Goal: Task Accomplishment & Management: Manage account settings

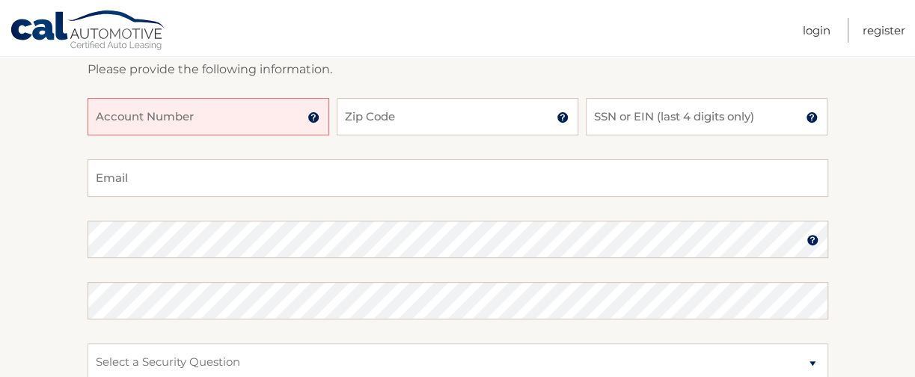
scroll to position [224, 0]
click at [216, 111] on input "Account Number" at bounding box center [209, 114] width 242 height 37
click at [310, 114] on img at bounding box center [313, 116] width 12 height 12
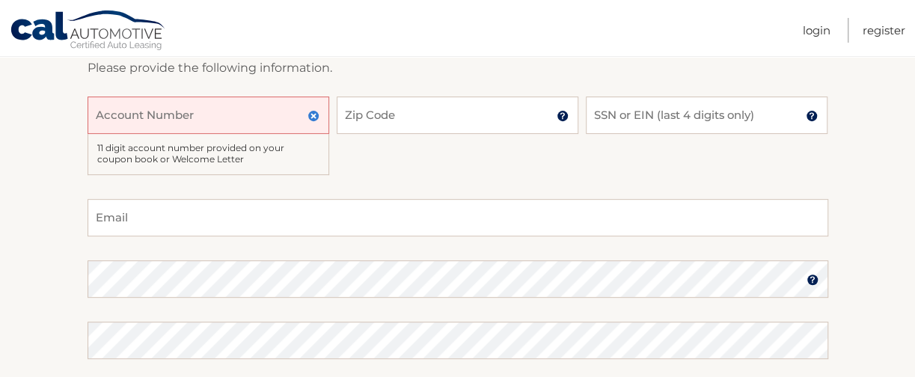
click at [178, 118] on input "Account Number" at bounding box center [209, 114] width 242 height 37
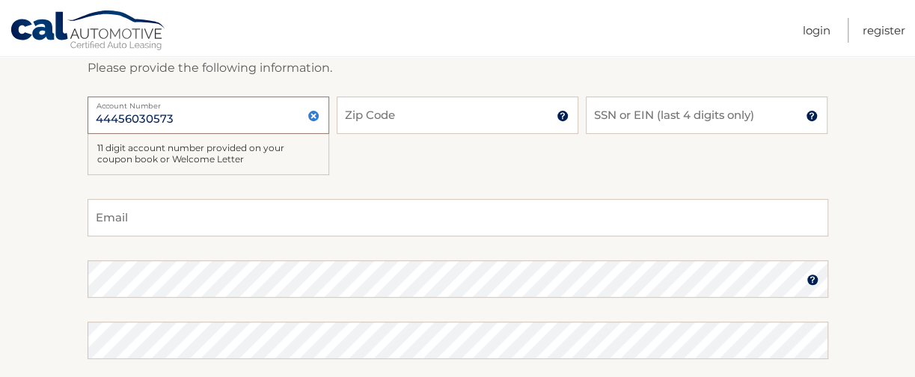
type input "44456030573"
click at [376, 110] on input "Zip Code" at bounding box center [458, 114] width 242 height 37
type input "08755"
click at [669, 111] on input "SSN or EIN (last 4 digits only)" at bounding box center [707, 114] width 242 height 37
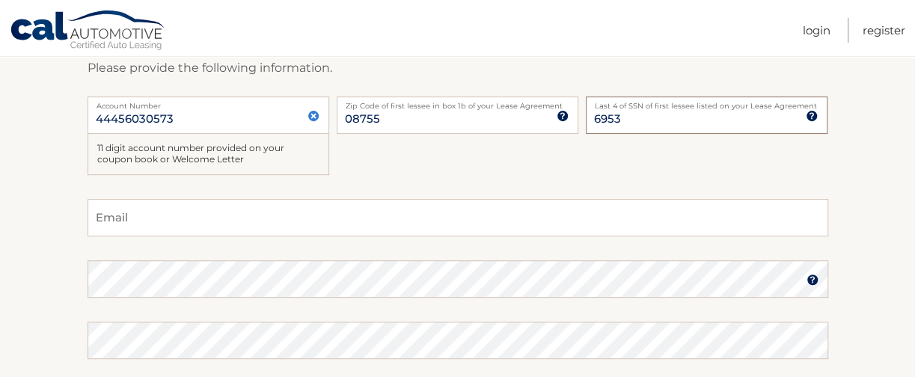
type input "6953"
click at [193, 206] on input "Email" at bounding box center [458, 217] width 741 height 37
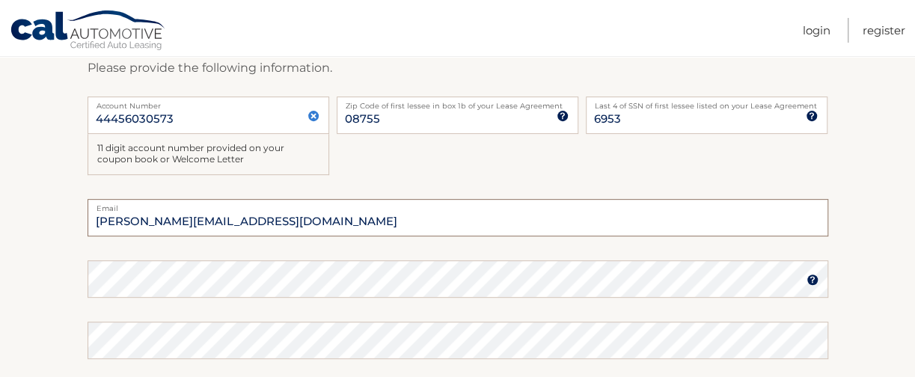
type input "sarah.schevel@gmail.com"
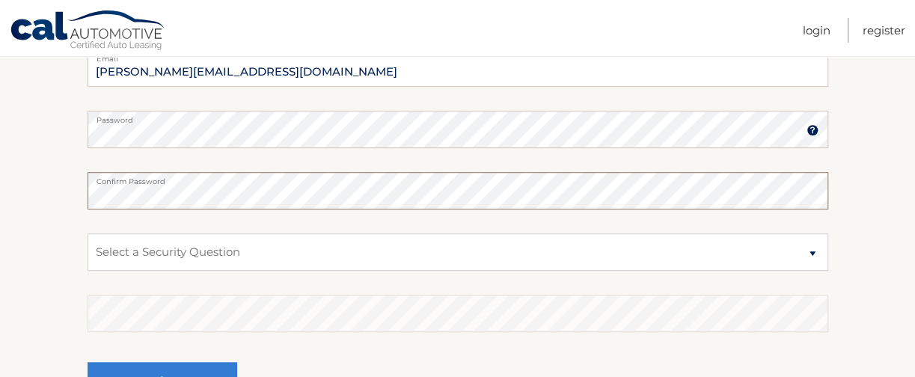
scroll to position [449, 0]
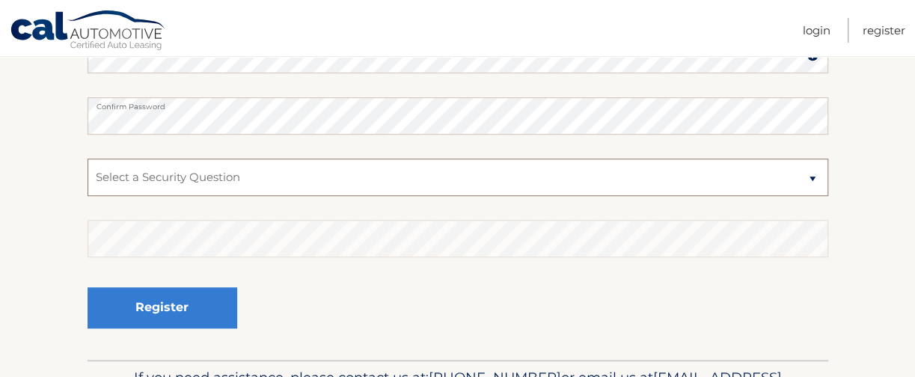
click at [286, 173] on select "Select a Security Question What was the name of your elementary school? What is…" at bounding box center [458, 177] width 741 height 37
select select "4"
click at [88, 159] on select "Select a Security Question What was the name of your elementary school? What is…" at bounding box center [458, 177] width 741 height 37
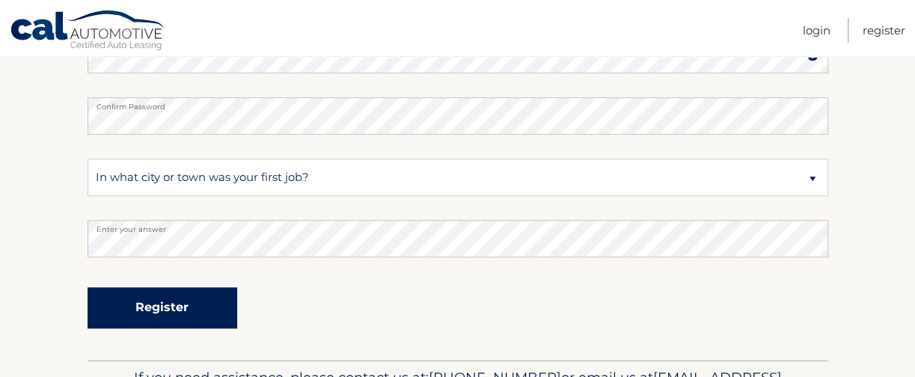
click at [175, 303] on button "Register" at bounding box center [163, 307] width 150 height 41
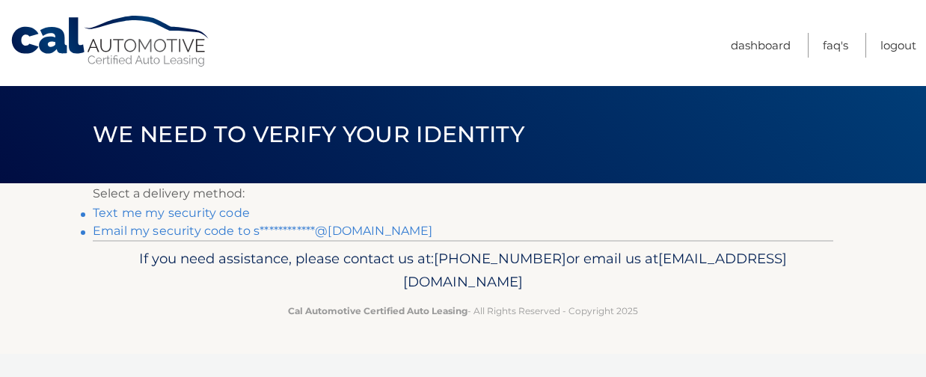
click at [149, 231] on link "**********" at bounding box center [263, 231] width 340 height 14
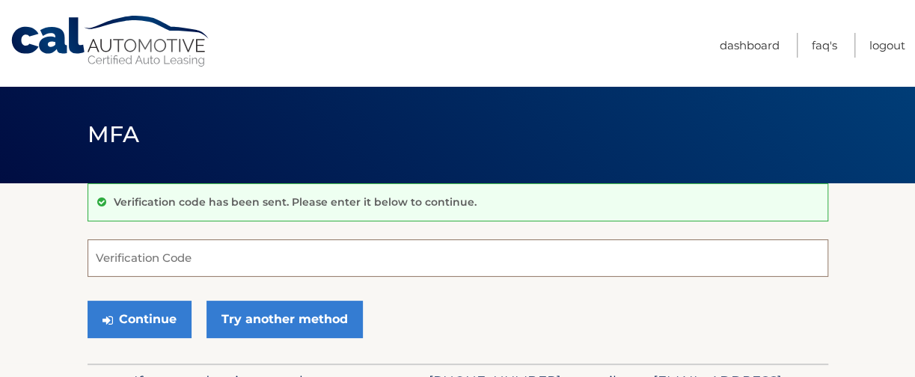
click at [364, 258] on input "Verification Code" at bounding box center [458, 257] width 741 height 37
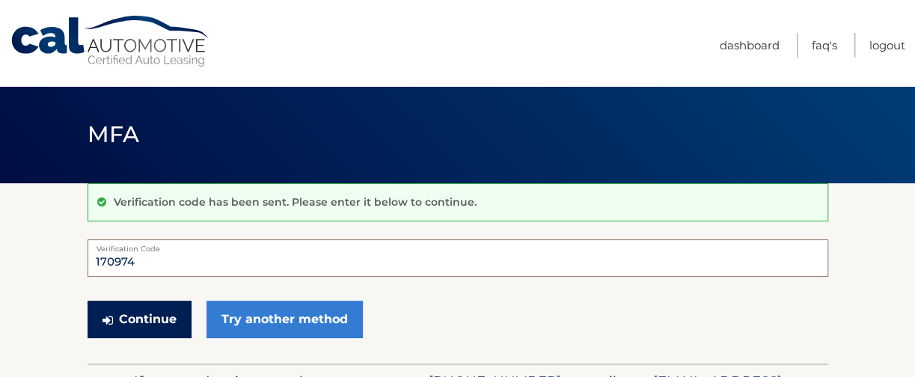
type input "170974"
click at [153, 323] on button "Continue" at bounding box center [140, 319] width 104 height 37
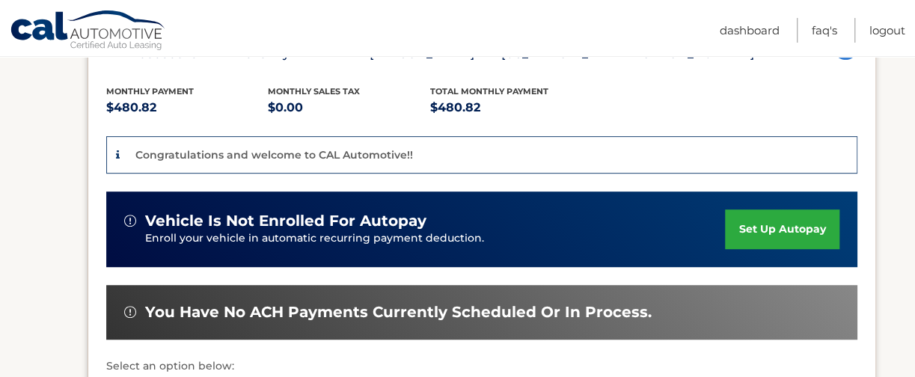
scroll to position [299, 0]
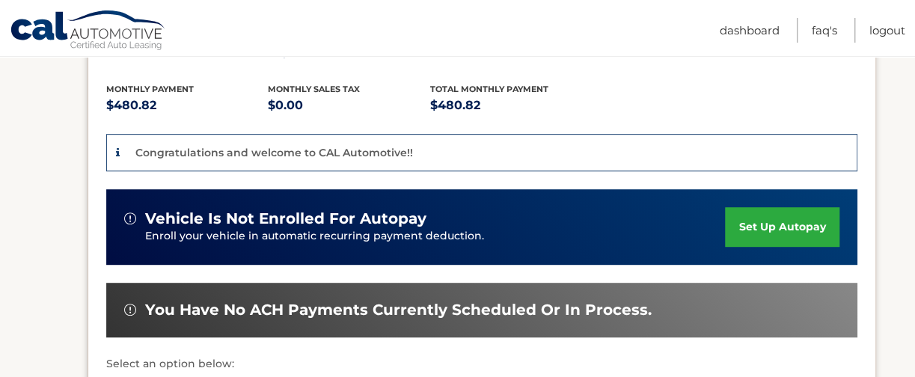
click at [764, 224] on link "set up autopay" at bounding box center [782, 227] width 114 height 40
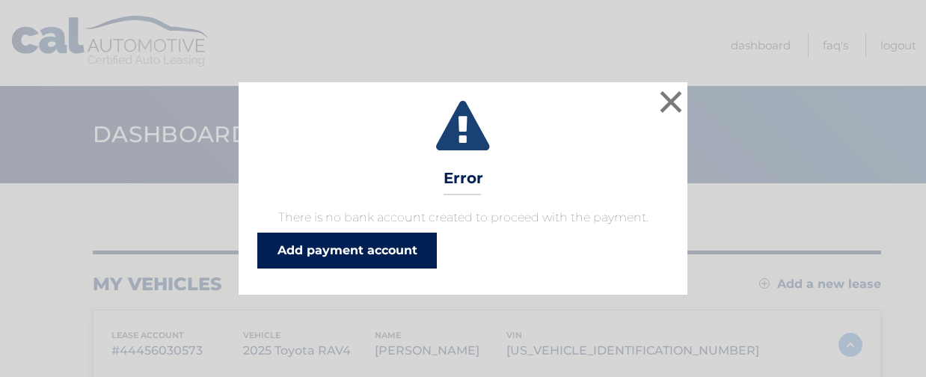
click at [350, 260] on link "Add payment account" at bounding box center [347, 251] width 180 height 36
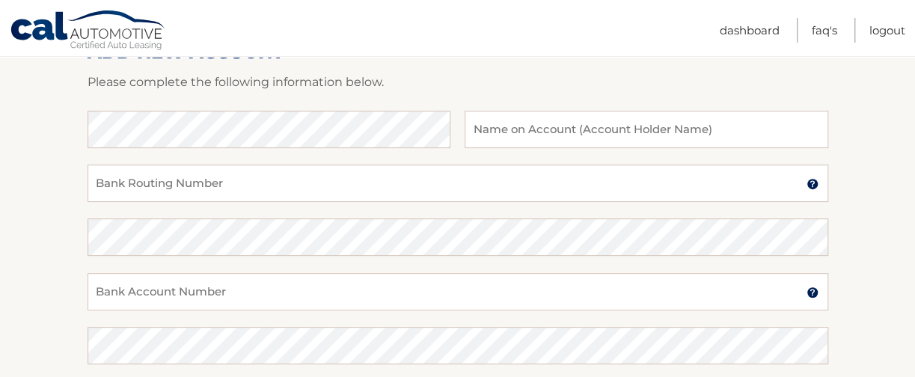
scroll to position [224, 0]
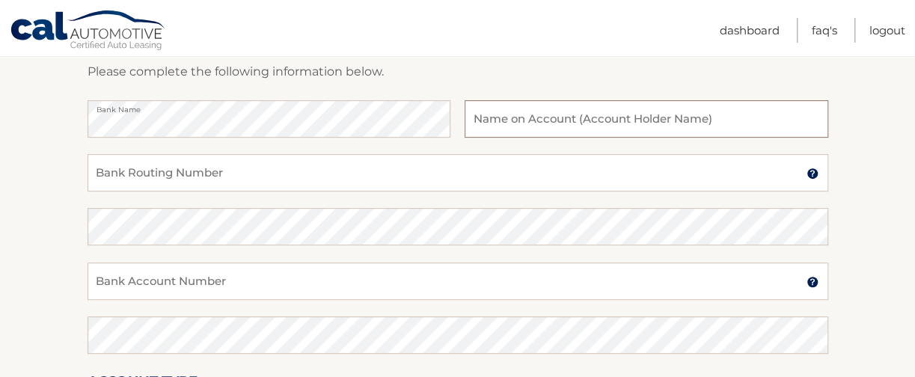
click at [570, 122] on input "text" at bounding box center [646, 118] width 363 height 37
type input "[PERSON_NAME]"
click at [372, 177] on input "Bank Routing Number" at bounding box center [458, 172] width 741 height 37
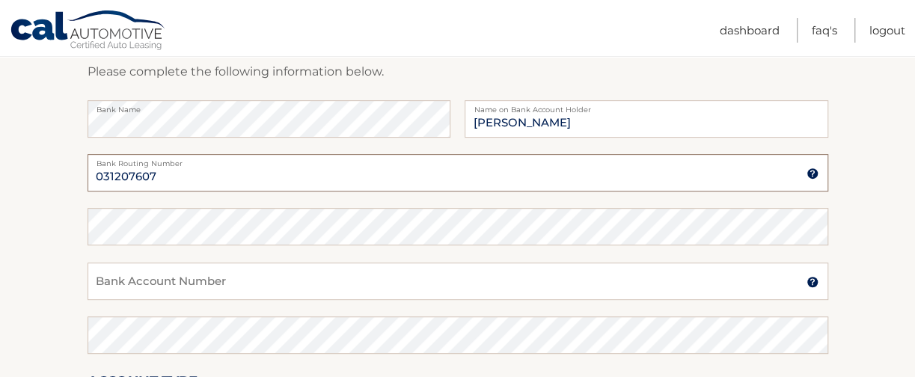
type input "031207607"
click at [339, 298] on input "Bank Account Number" at bounding box center [458, 281] width 741 height 37
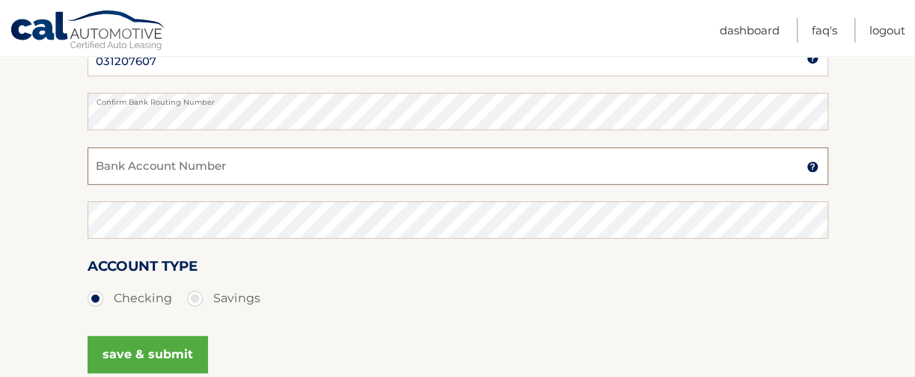
scroll to position [341, 0]
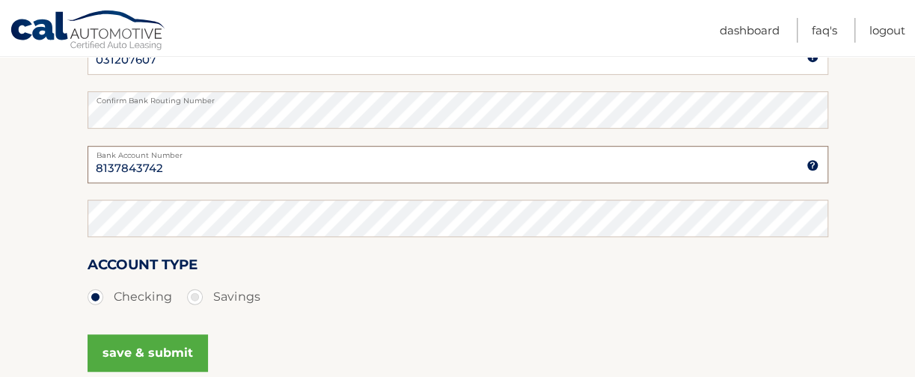
type input "8137843742"
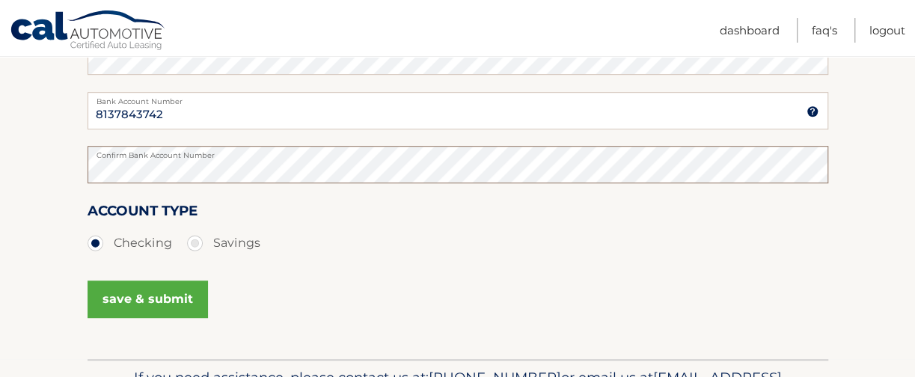
scroll to position [491, 0]
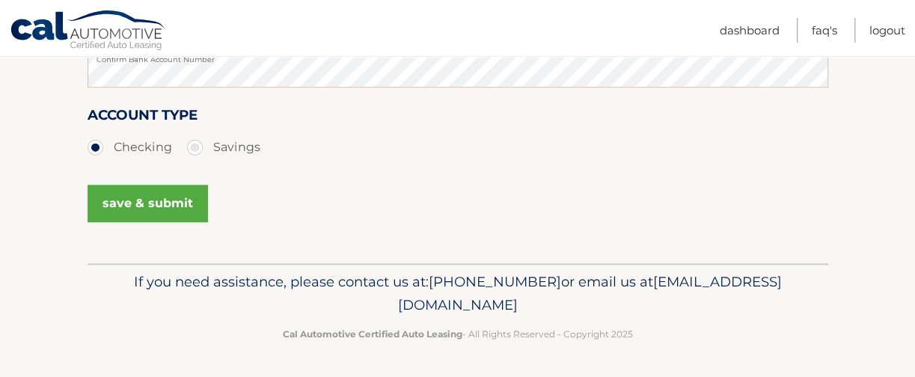
click at [156, 207] on button "save & submit" at bounding box center [148, 203] width 120 height 37
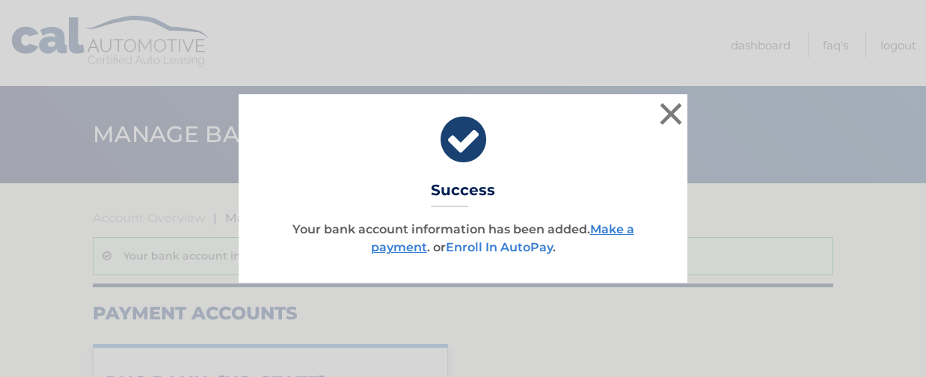
click at [527, 248] on link "Enroll In AutoPay" at bounding box center [499, 247] width 107 height 14
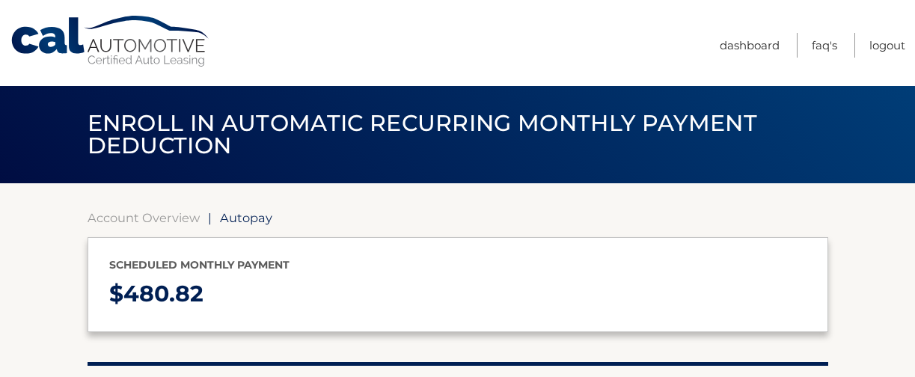
select select "ZGJhYmU4MGMtNmVlOC00OWZhLWE5NzUtMTkwNDgwM2Y0Yjk2"
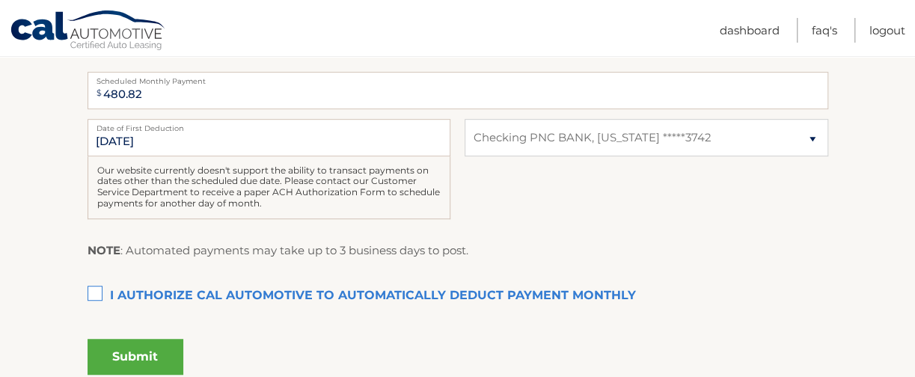
scroll to position [374, 0]
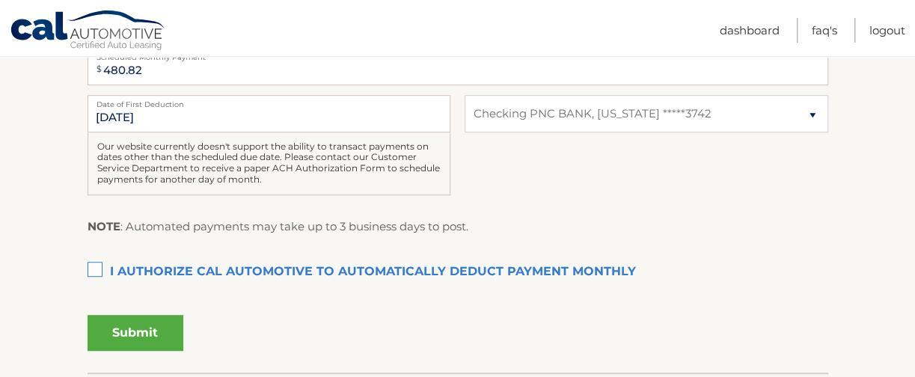
click at [94, 269] on label "I authorize cal automotive to automatically deduct payment monthly This checkbo…" at bounding box center [458, 272] width 741 height 30
click at [0, 0] on input "I authorize cal automotive to automatically deduct payment monthly This checkbo…" at bounding box center [0, 0] width 0 height 0
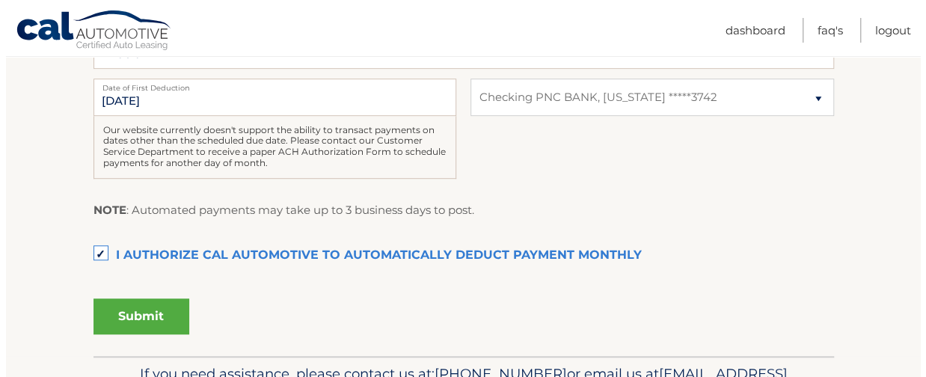
scroll to position [482, 0]
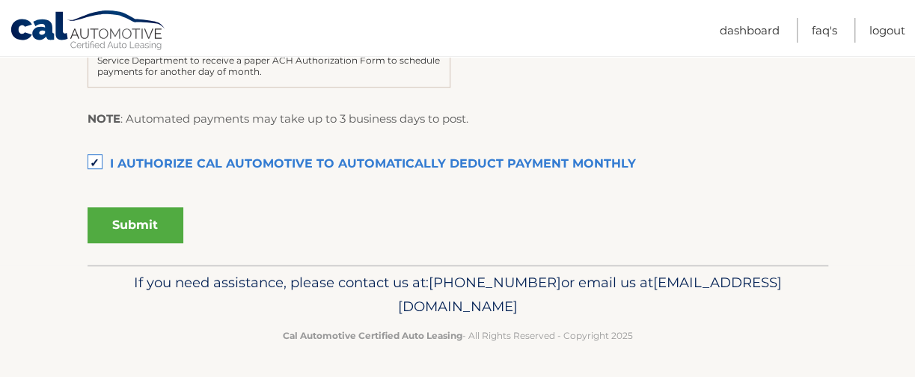
click at [139, 231] on button "Submit" at bounding box center [136, 225] width 96 height 36
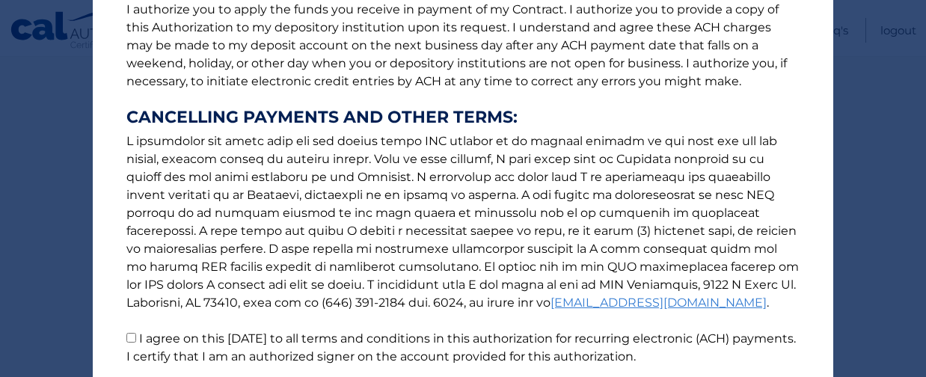
scroll to position [329, 0]
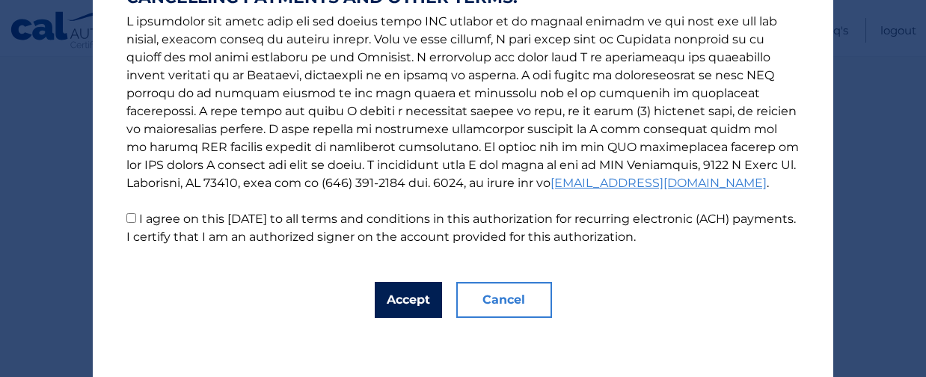
click at [410, 304] on button "Accept" at bounding box center [408, 300] width 67 height 36
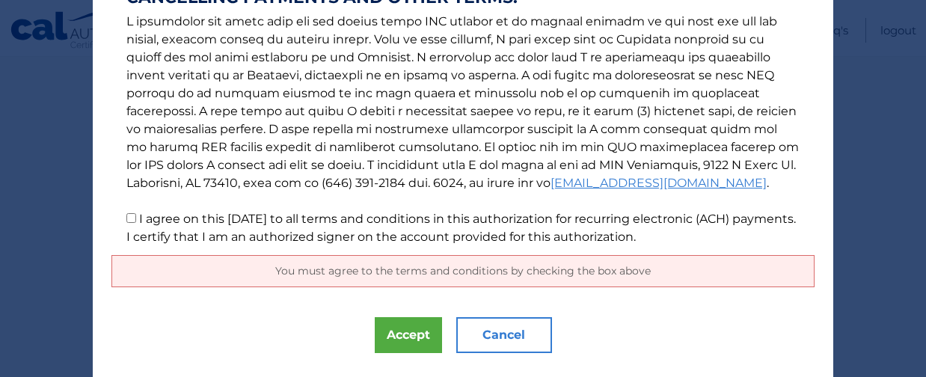
click at [127, 216] on input "I agree on this 10/12/2025 to all terms and conditions in this authorization fo…" at bounding box center [131, 218] width 10 height 10
checkbox input "true"
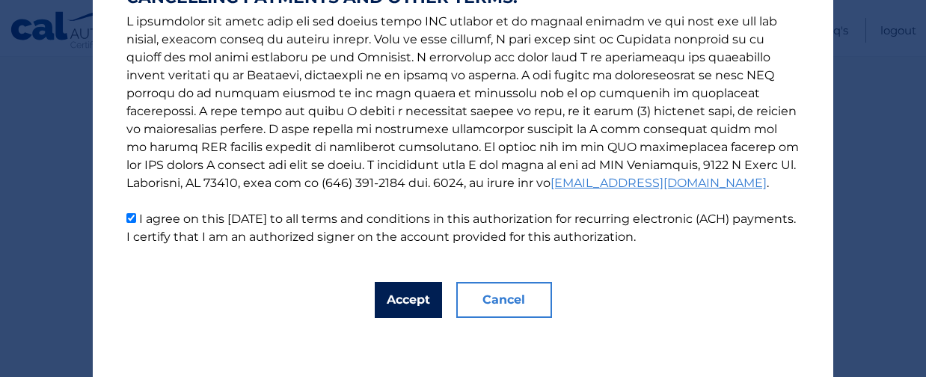
click at [411, 294] on button "Accept" at bounding box center [408, 300] width 67 height 36
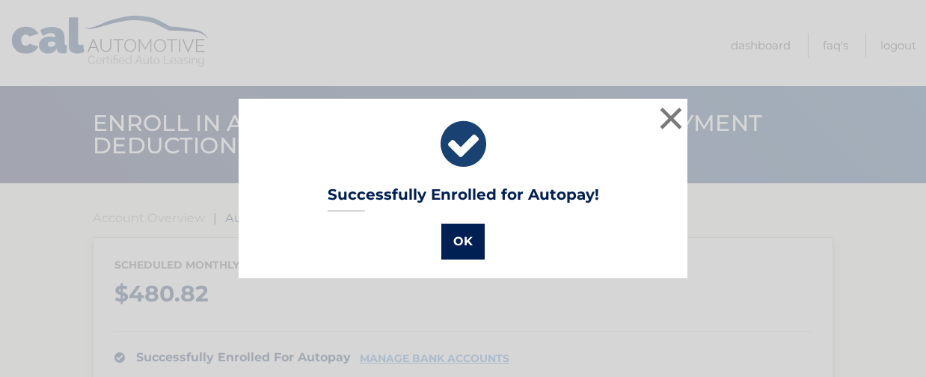
click at [468, 243] on button "OK" at bounding box center [462, 242] width 43 height 36
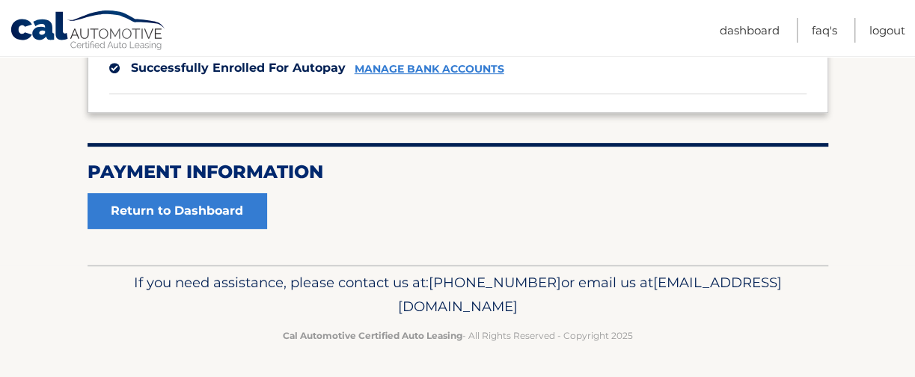
scroll to position [215, 0]
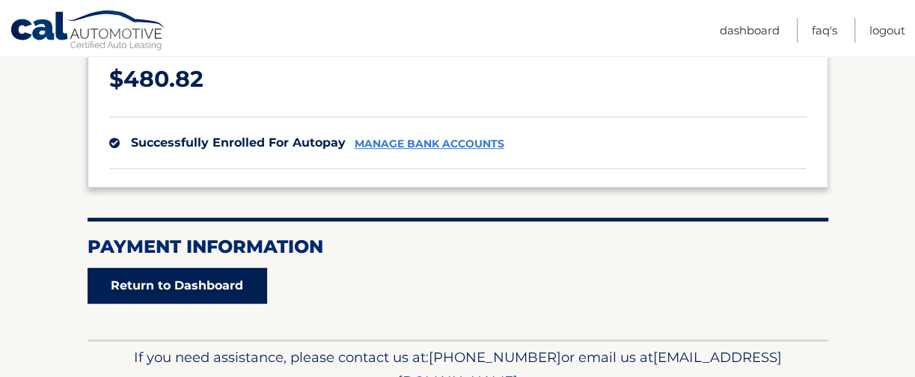
click at [189, 281] on link "Return to Dashboard" at bounding box center [178, 286] width 180 height 36
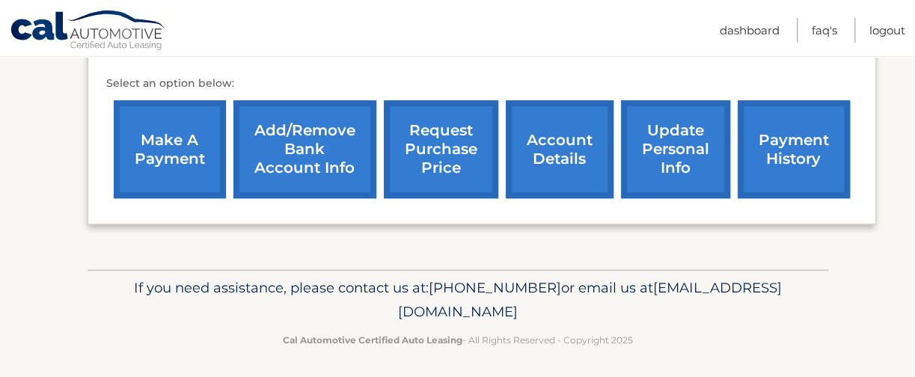
scroll to position [524, 0]
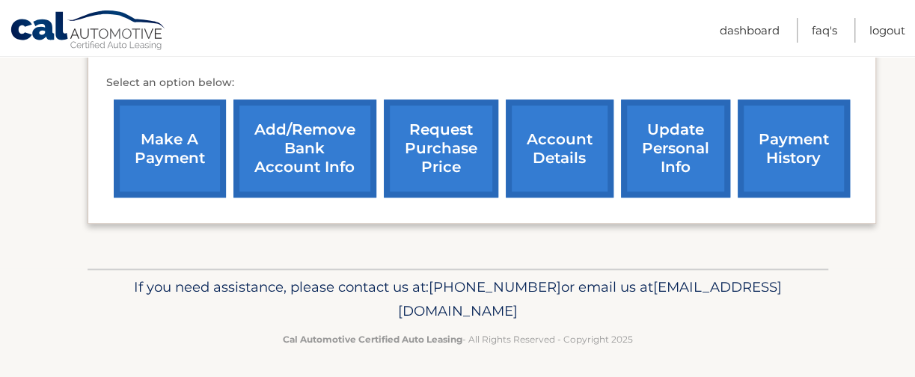
click at [671, 147] on link "update personal info" at bounding box center [675, 148] width 109 height 98
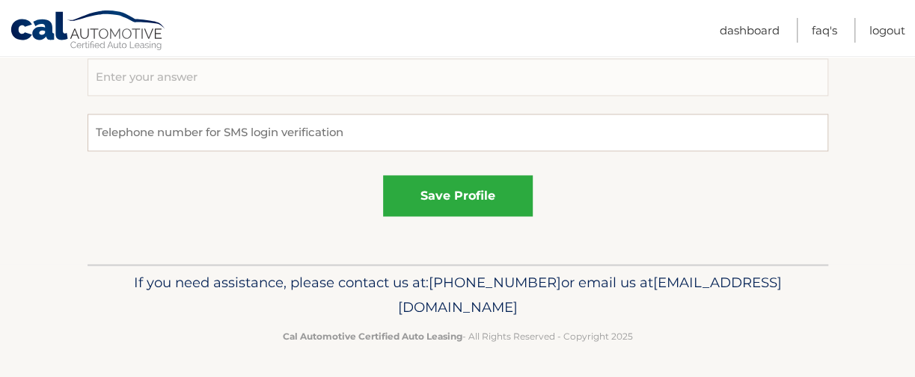
scroll to position [1074, 0]
